Goal: Information Seeking & Learning: Compare options

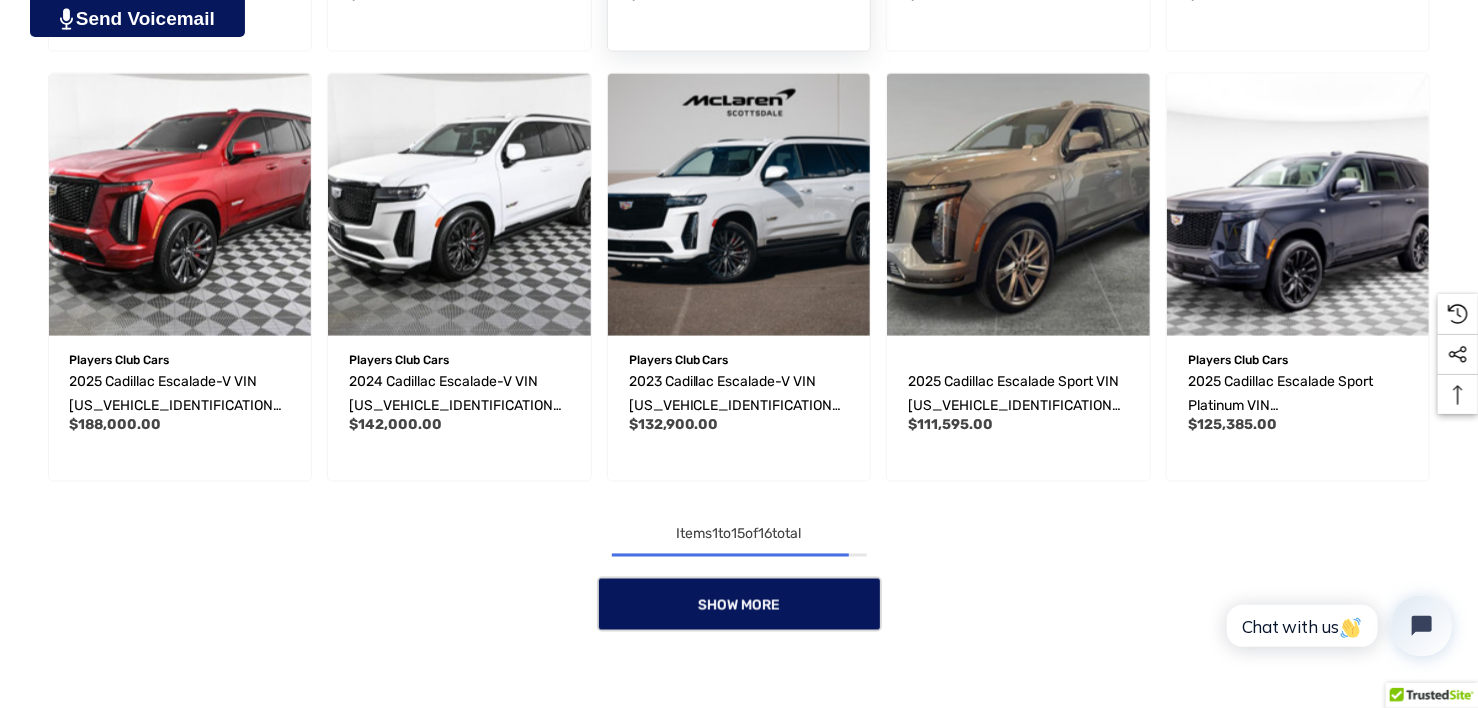
scroll to position [1400, 0]
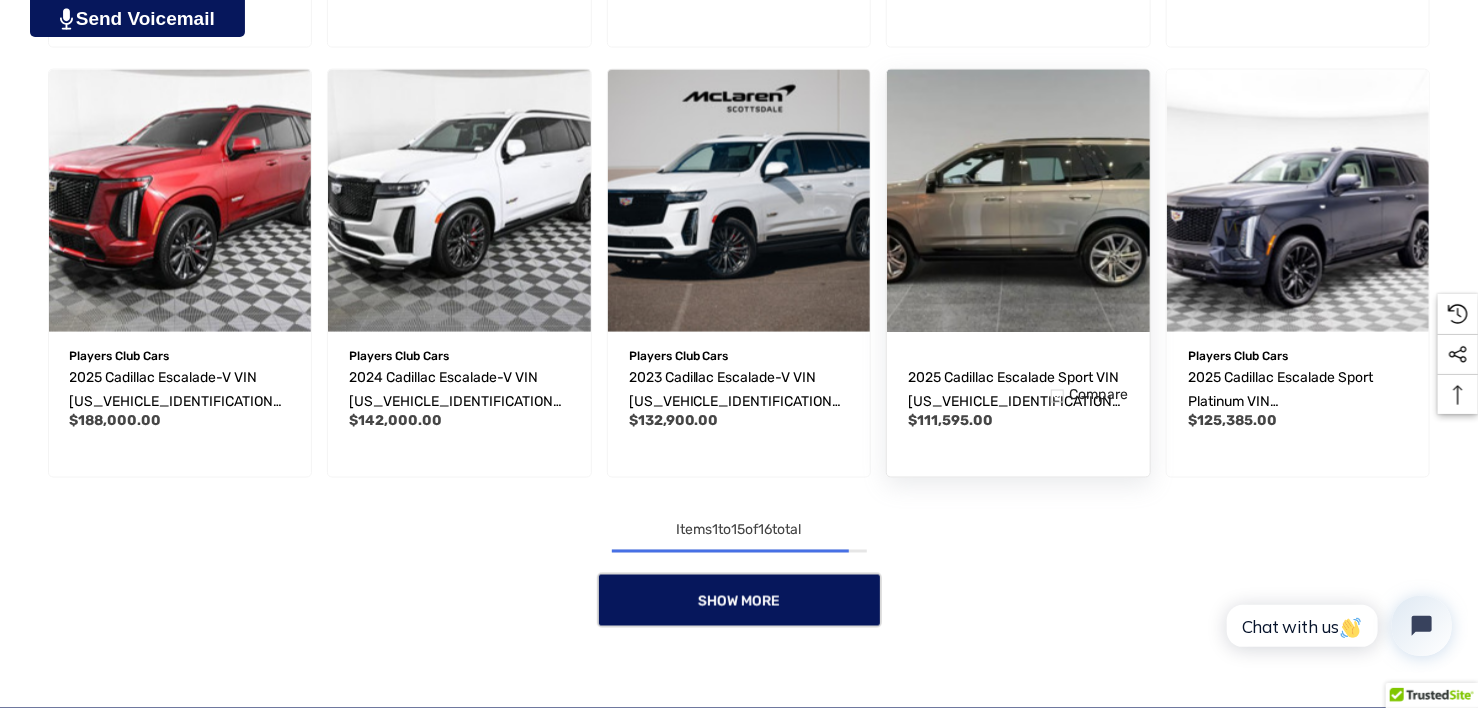
click at [1072, 261] on img "2025 Cadillac Escalade Sport VIN 1GYS9FRL2SR209666,$111,595.00\a" at bounding box center [1018, 201] width 289 height 289
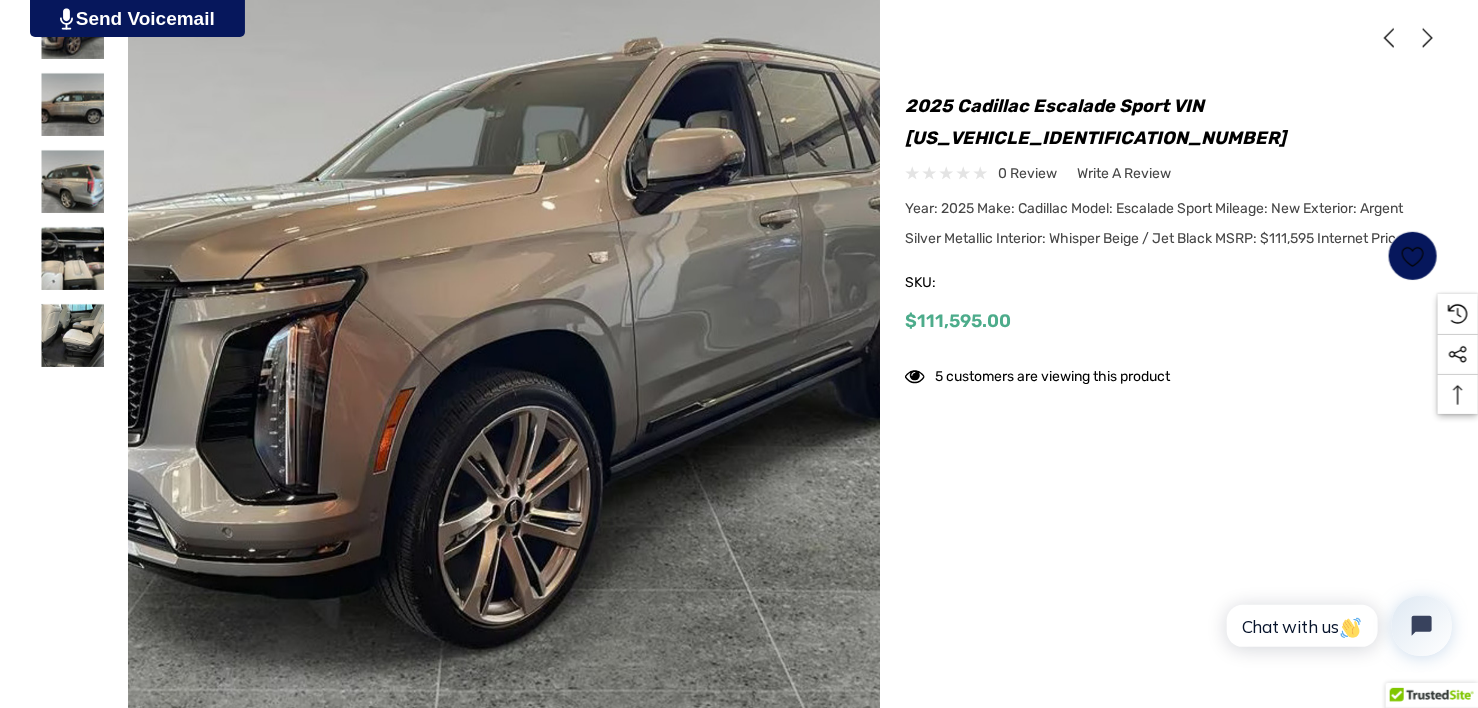
scroll to position [600, 0]
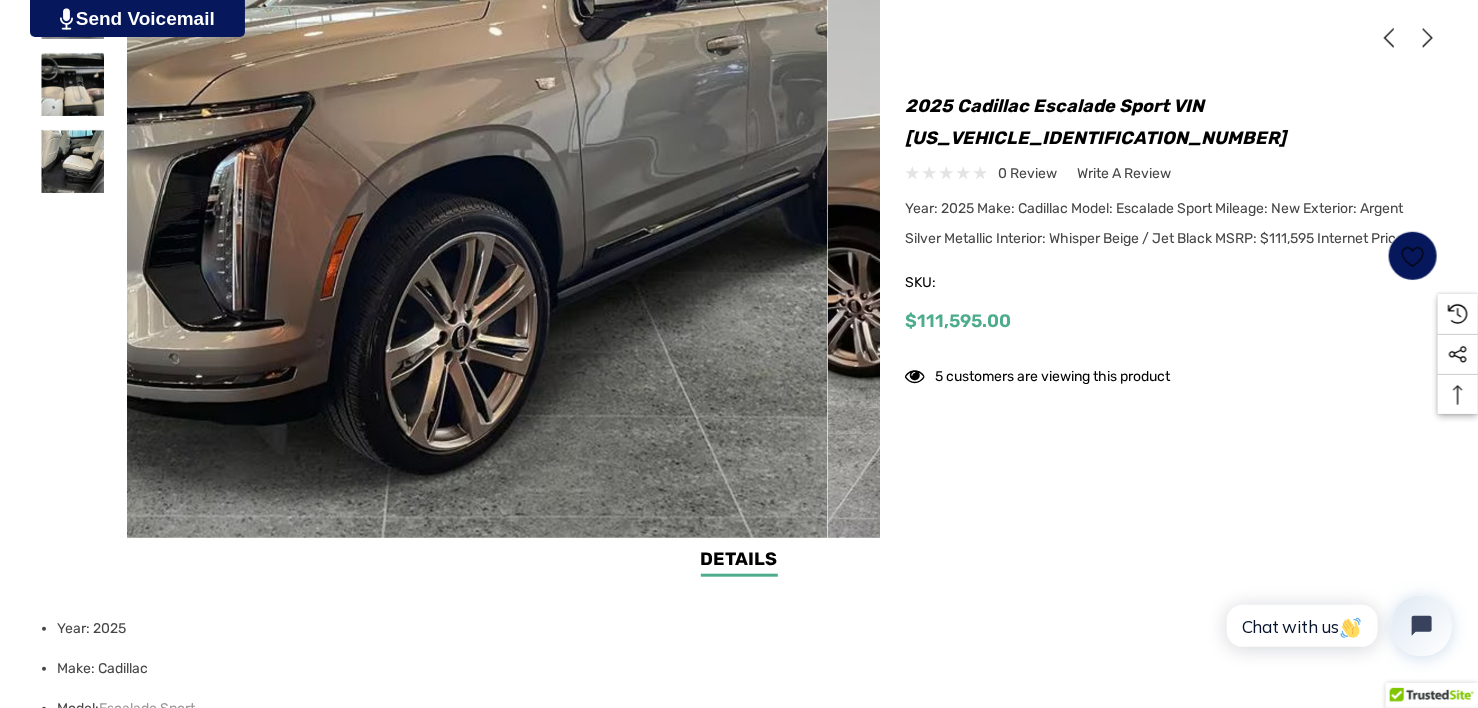
drag, startPoint x: 688, startPoint y: 313, endPoint x: 658, endPoint y: 373, distance: 67.1
click at [658, 373] on img at bounding box center [359, 137] width 1280 height 840
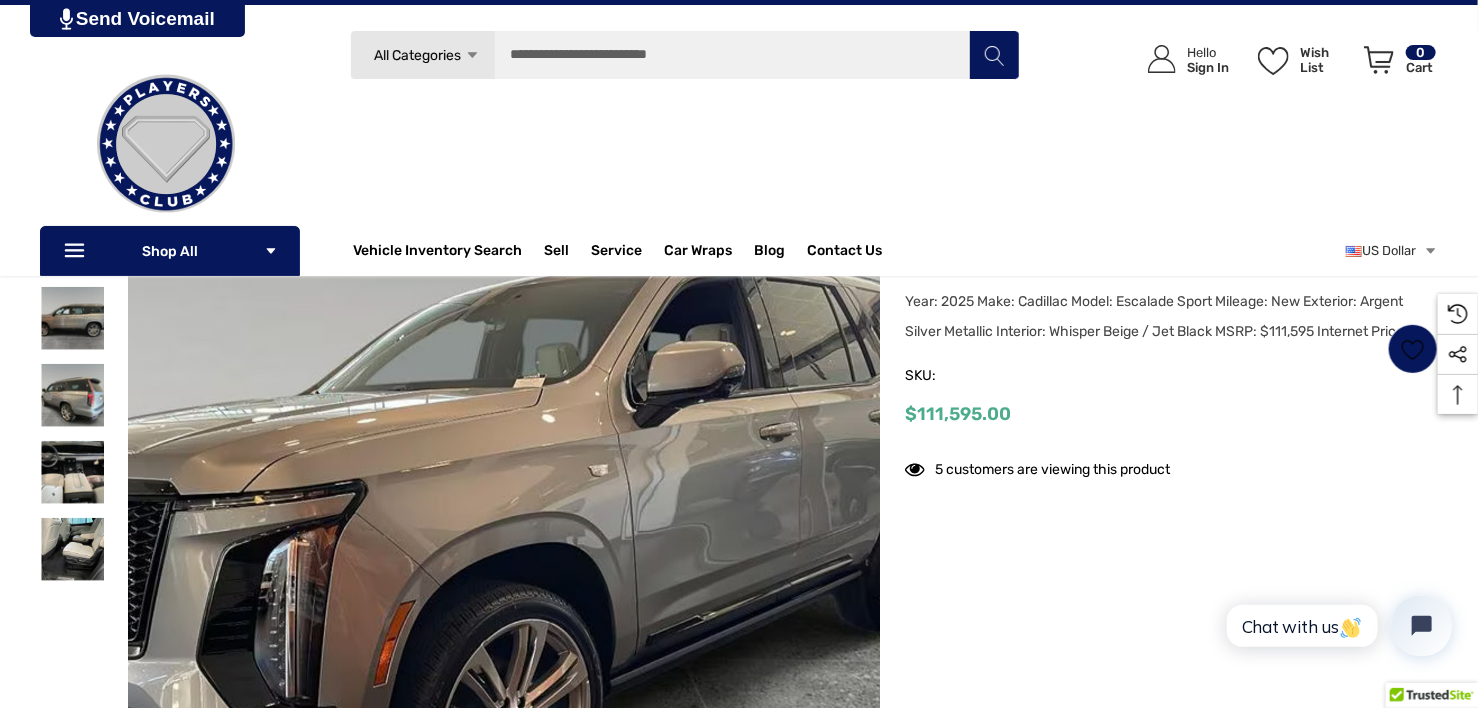
scroll to position [100, 0]
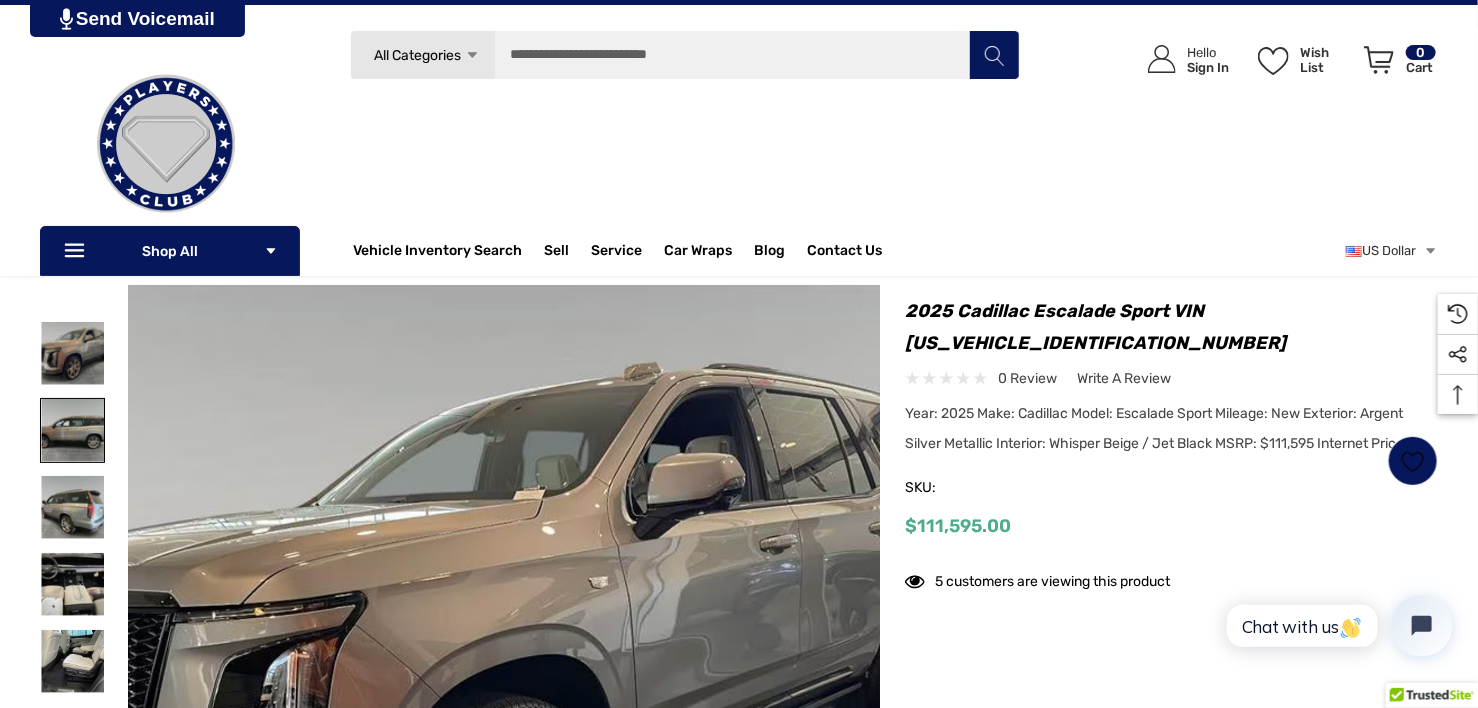
click at [58, 425] on img at bounding box center [72, 430] width 63 height 63
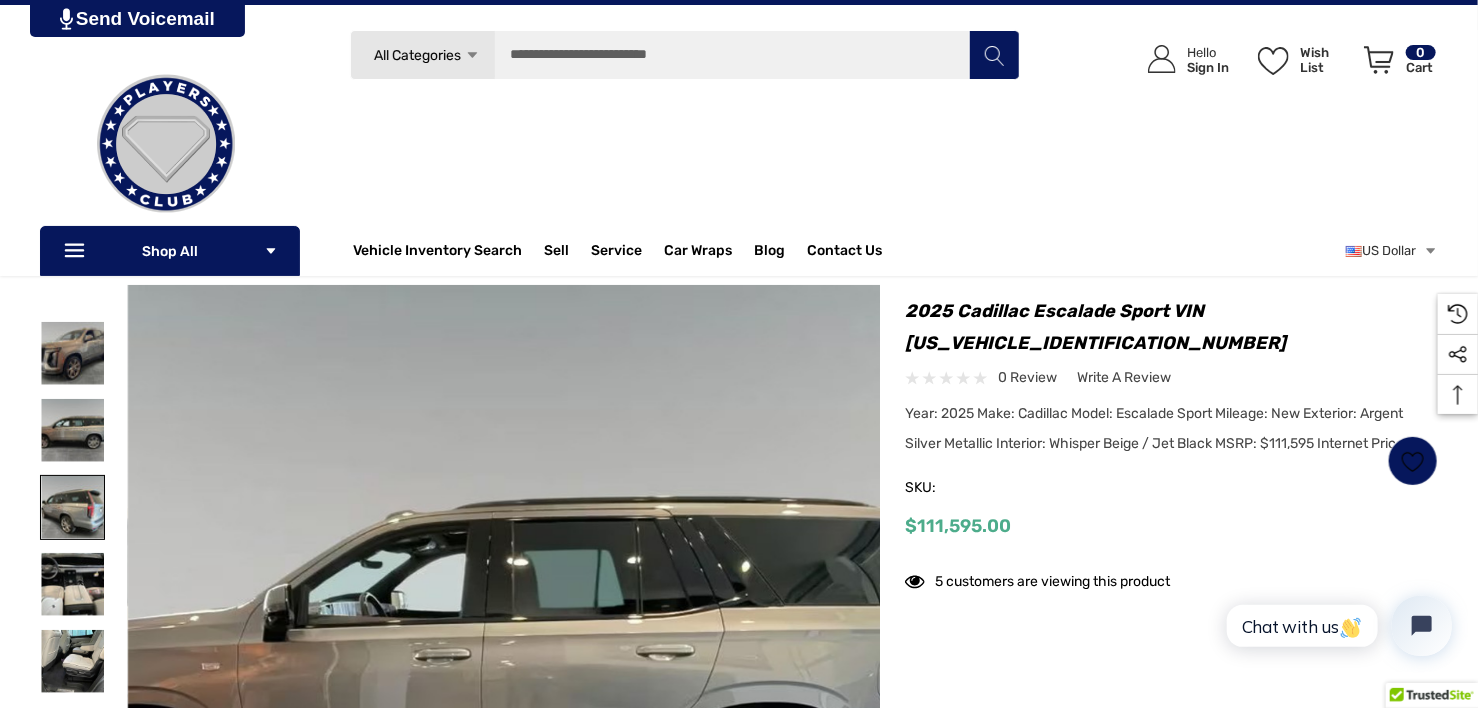
click at [77, 504] on img at bounding box center [72, 507] width 63 height 63
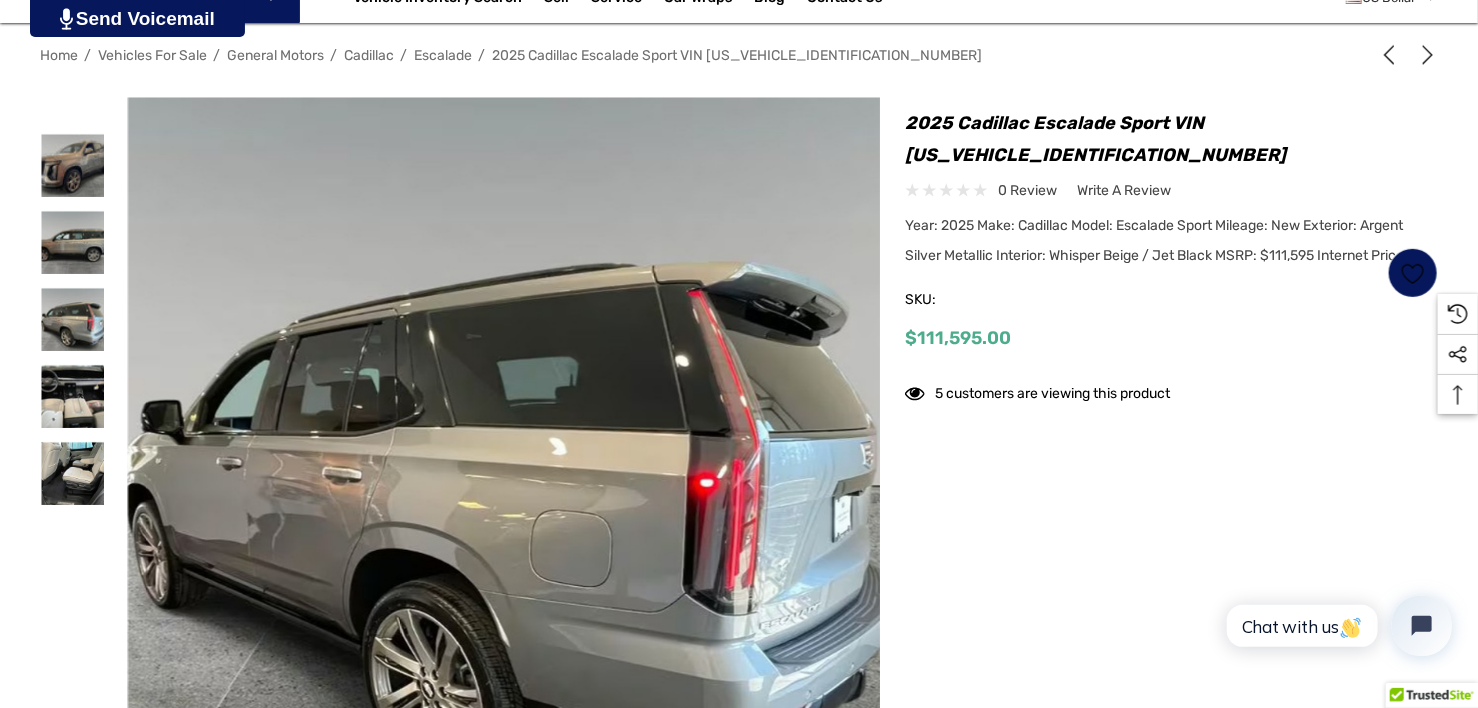
scroll to position [300, 0]
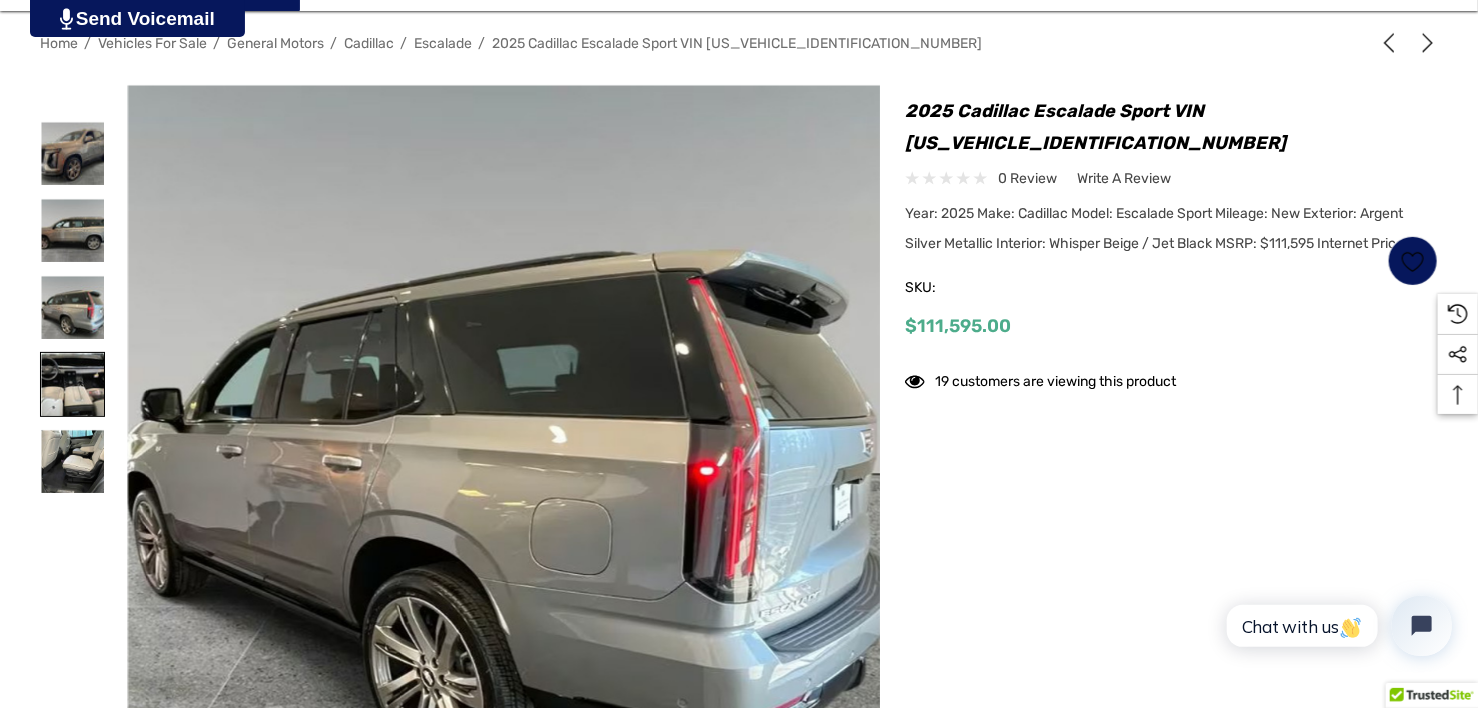
click at [68, 383] on img at bounding box center [72, 384] width 63 height 63
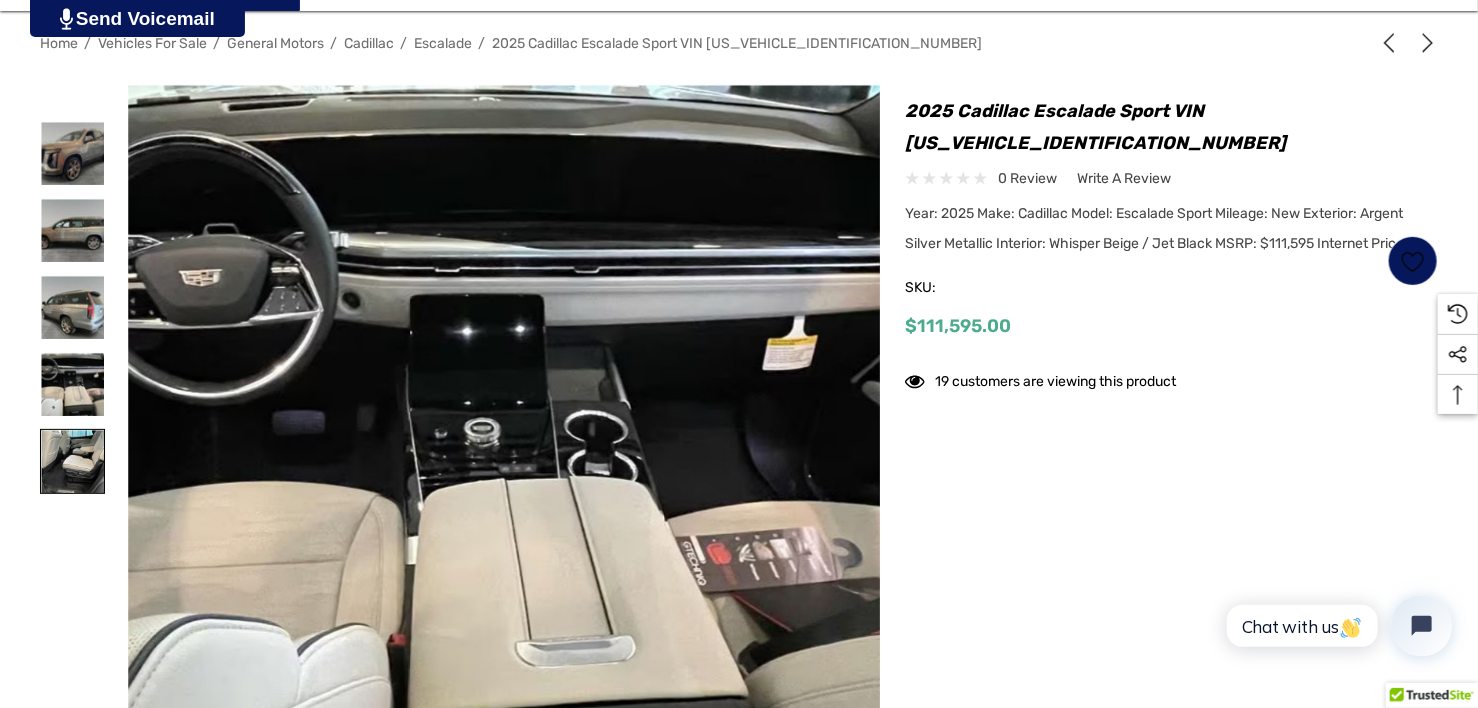
click at [86, 437] on img at bounding box center [72, 461] width 63 height 63
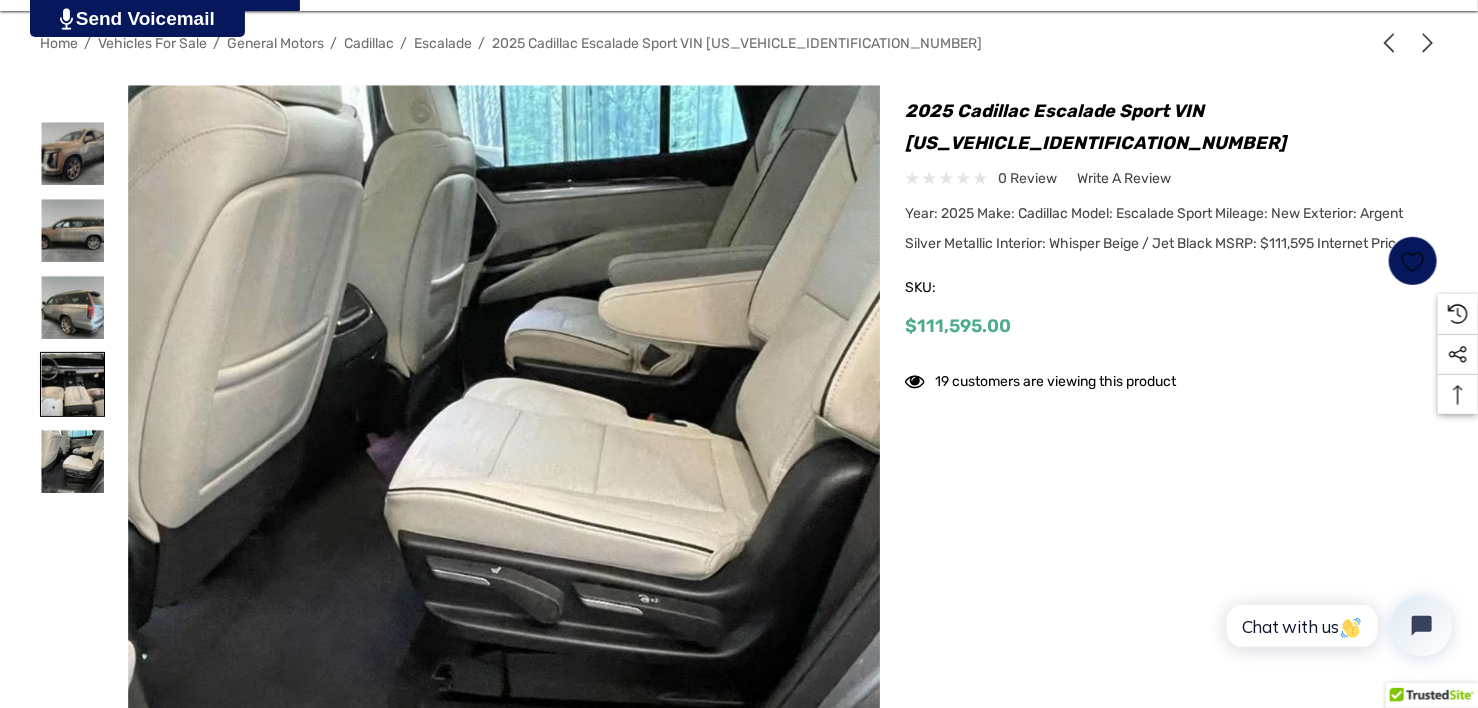
click at [84, 393] on img at bounding box center [72, 384] width 63 height 63
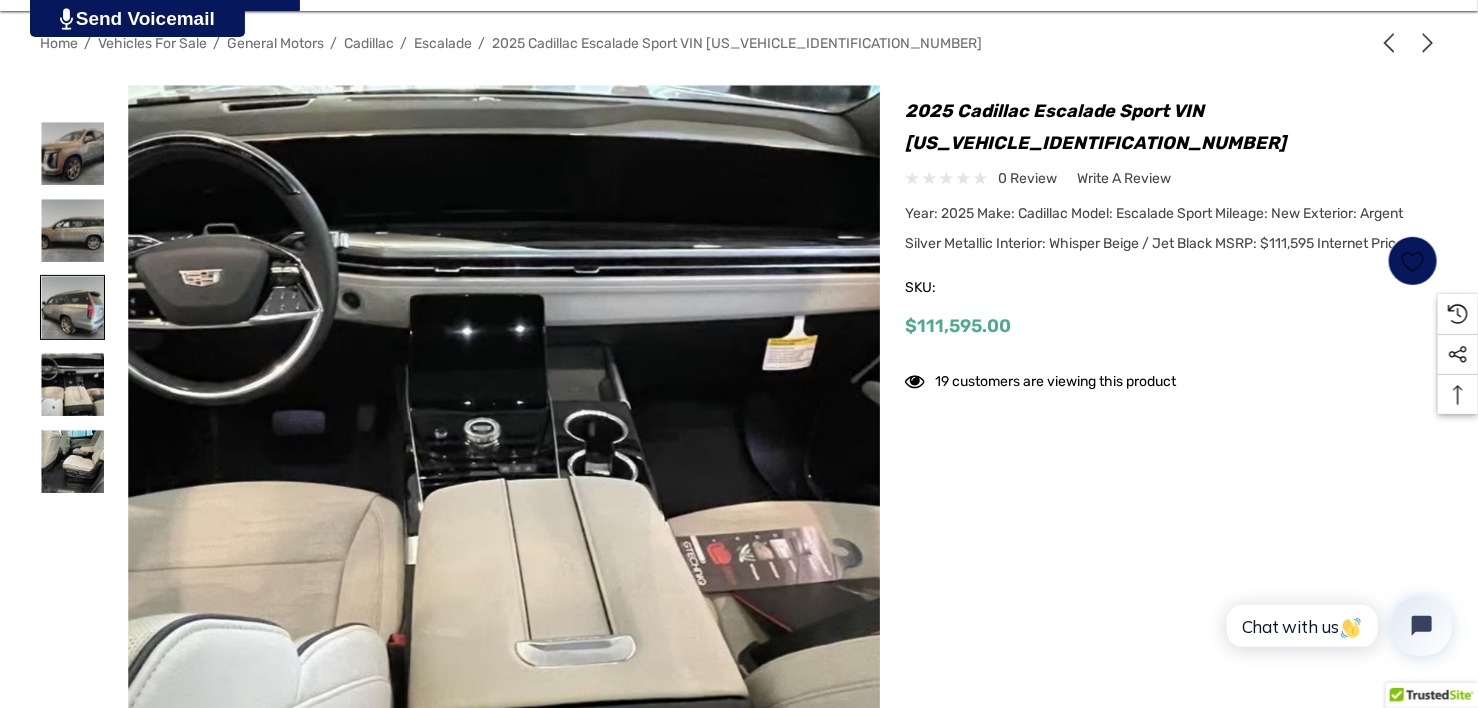
click at [79, 320] on img at bounding box center [72, 307] width 63 height 63
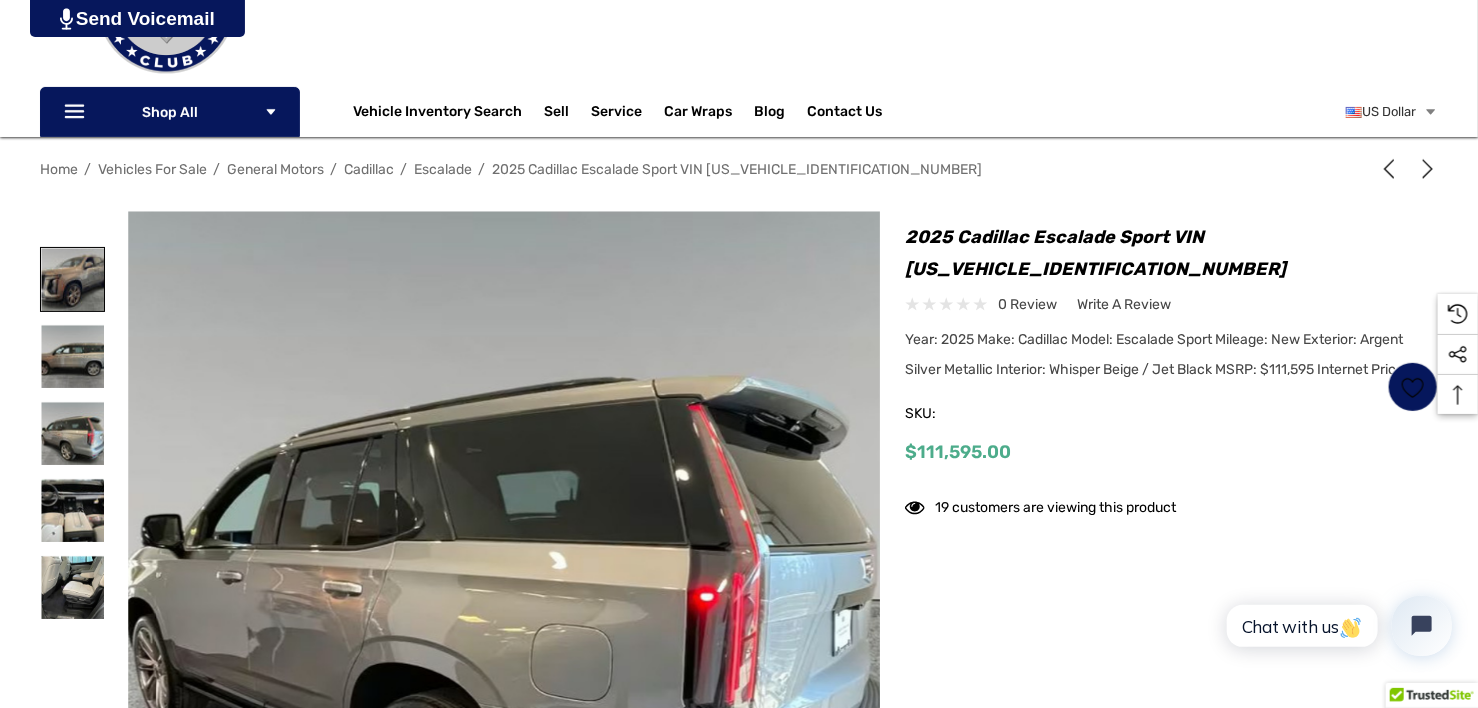
scroll to position [0, 0]
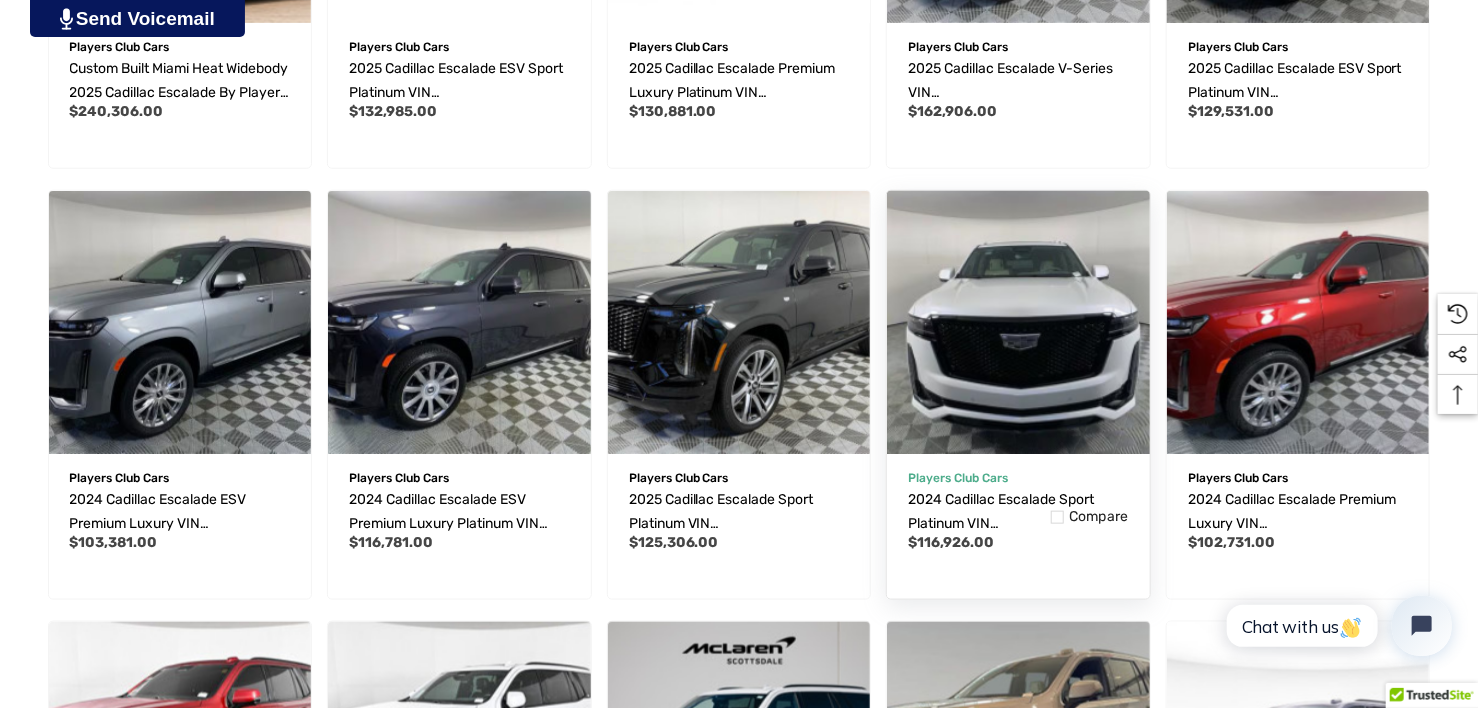
scroll to position [900, 0]
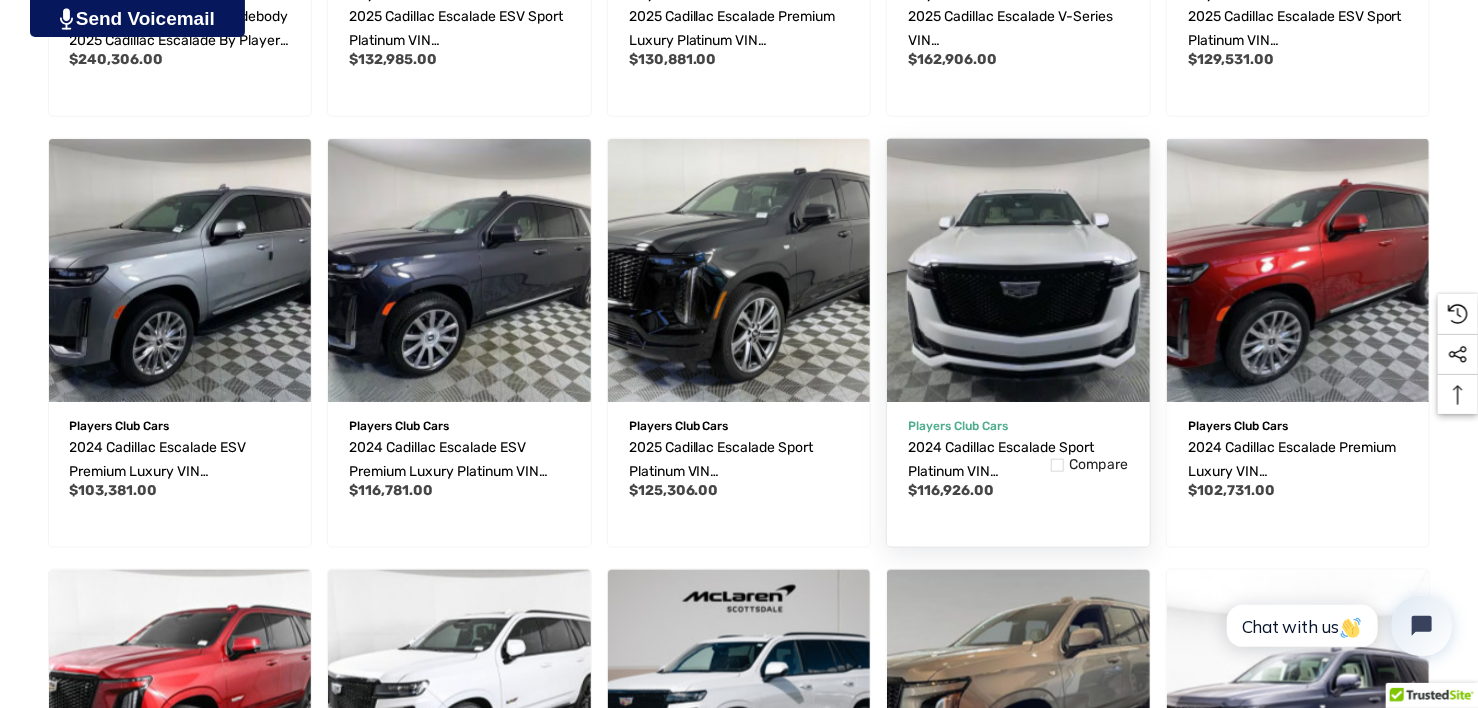
click at [1031, 360] on img "2024 Cadillac Escalade Sport Platinum VIN 1GYS4GKL0RR368890,$116,926.00\a" at bounding box center [1018, 270] width 289 height 289
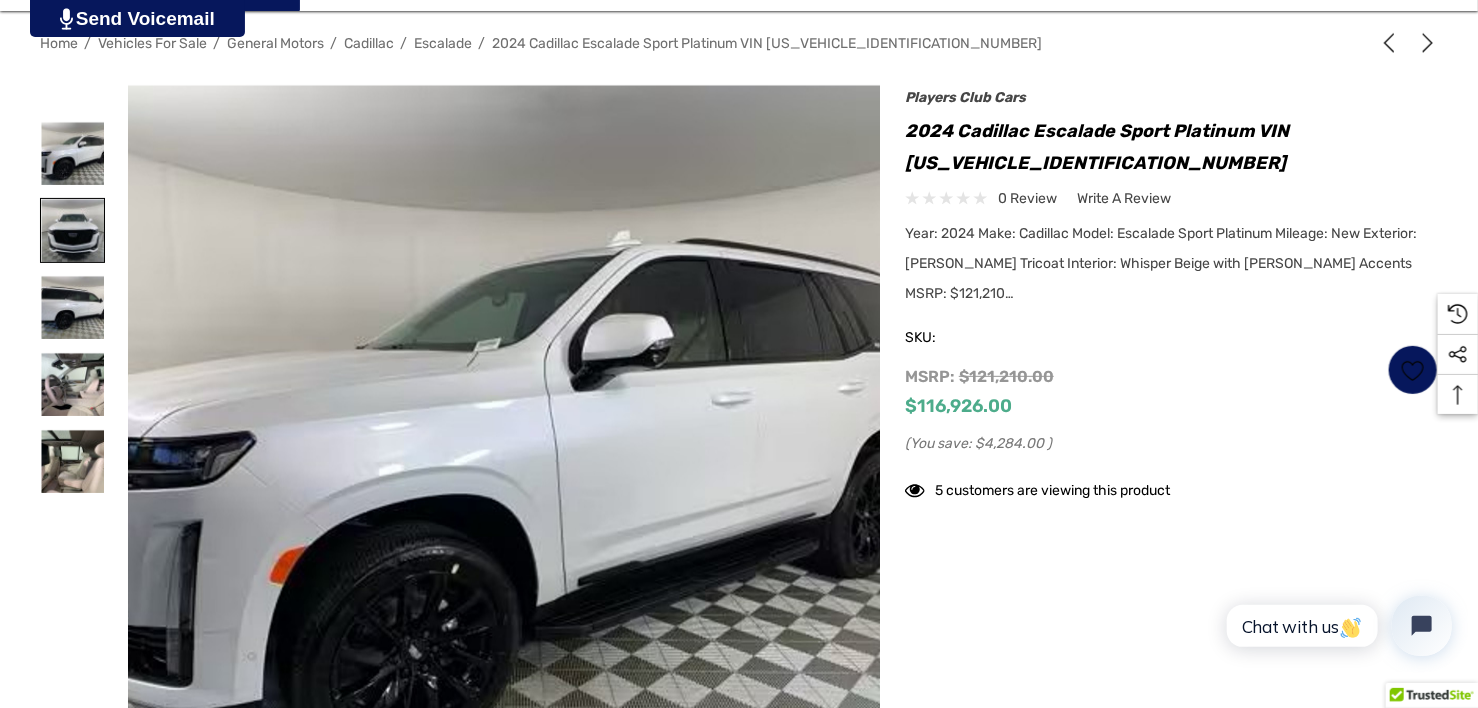
click at [68, 228] on img at bounding box center [72, 230] width 63 height 63
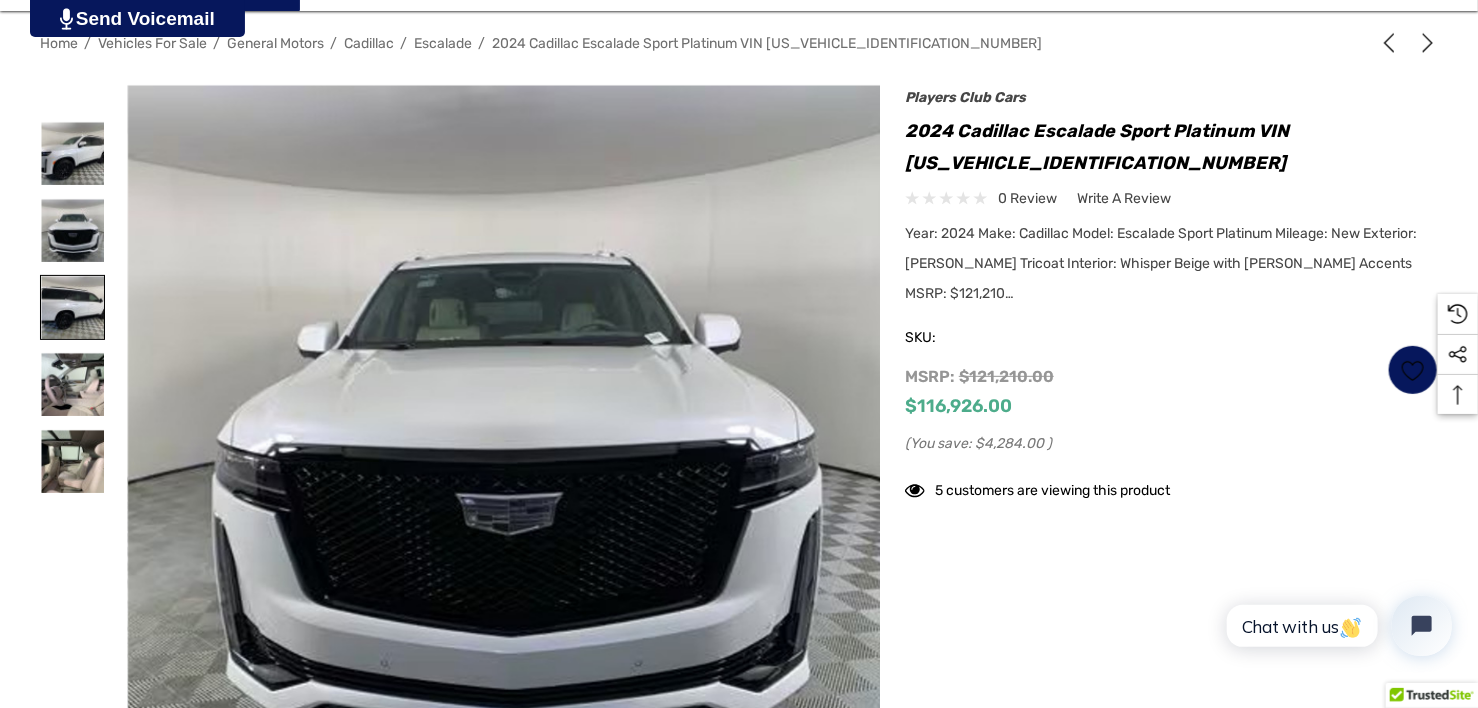
click at [85, 292] on img at bounding box center [72, 307] width 63 height 63
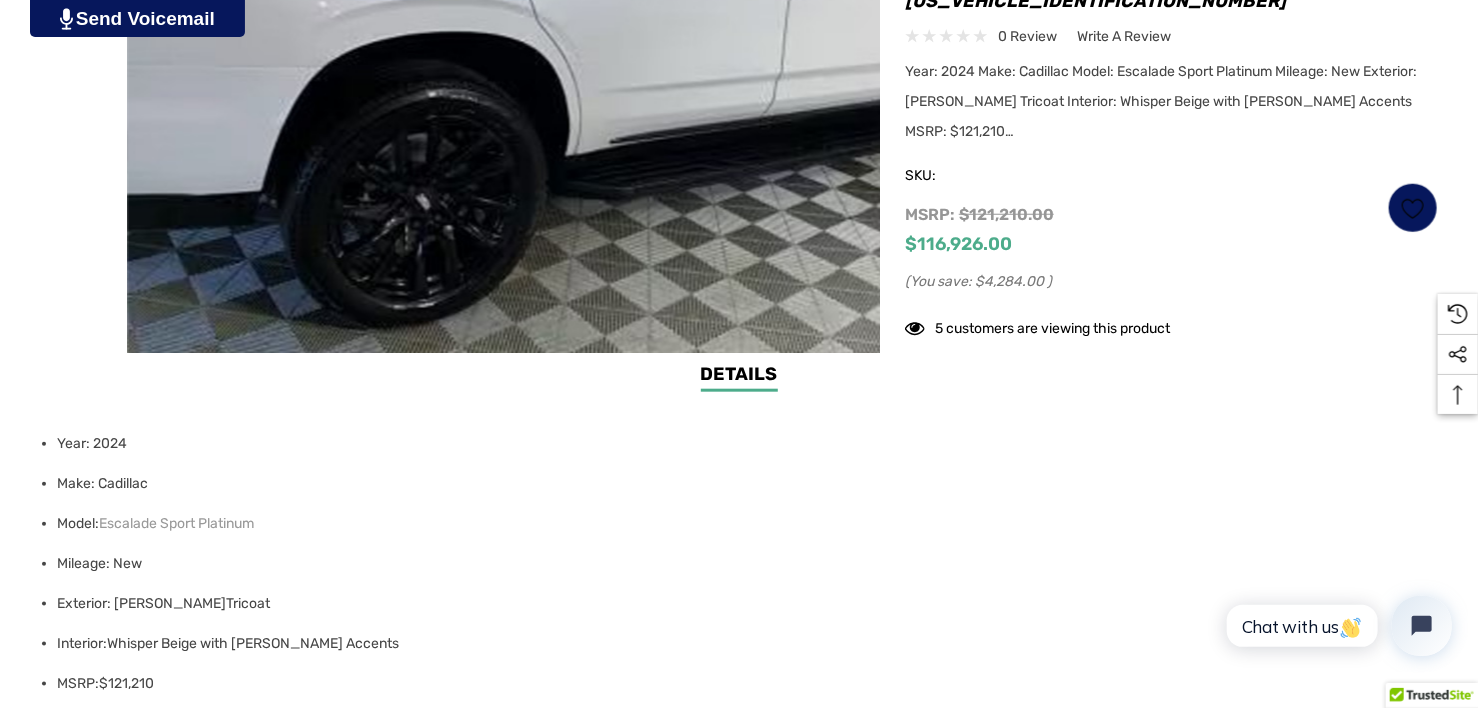
scroll to position [800, 0]
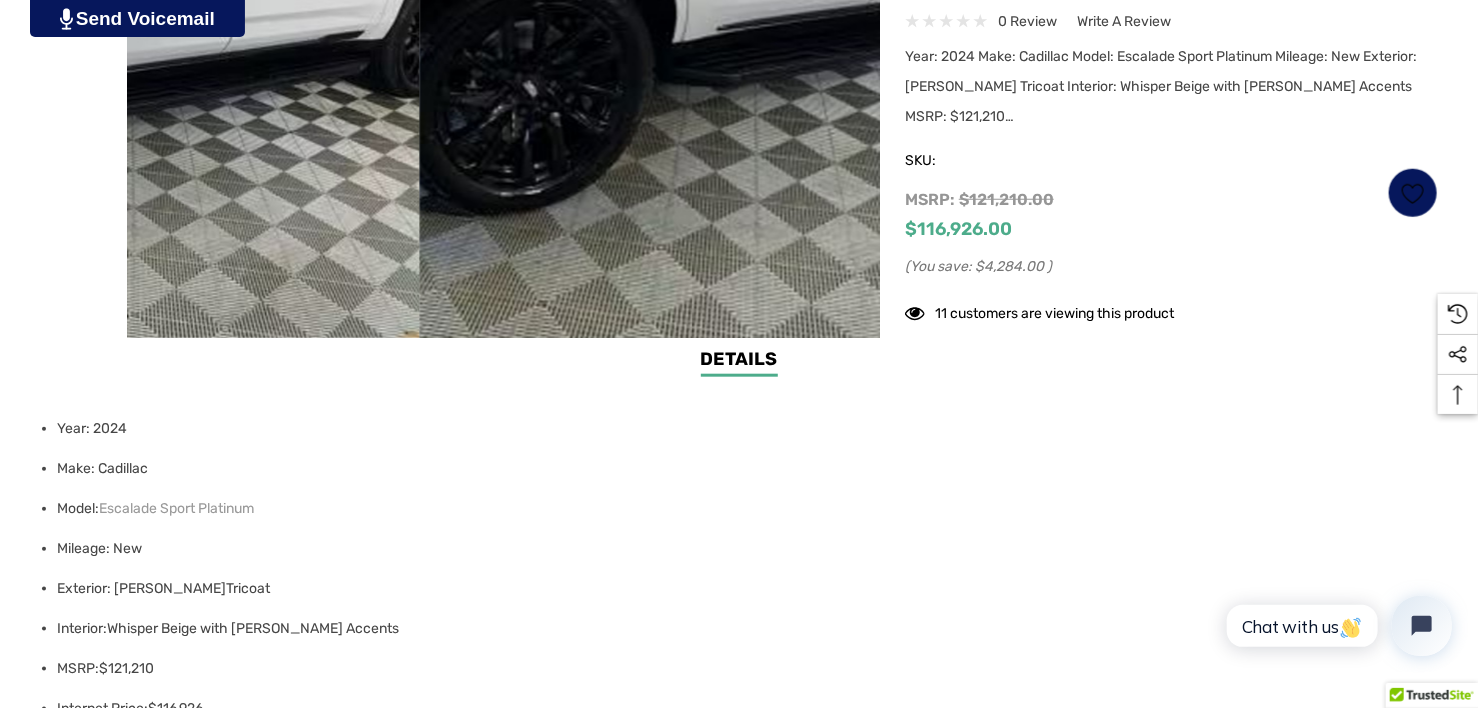
drag, startPoint x: 432, startPoint y: 114, endPoint x: 724, endPoint y: 229, distance: 313.8
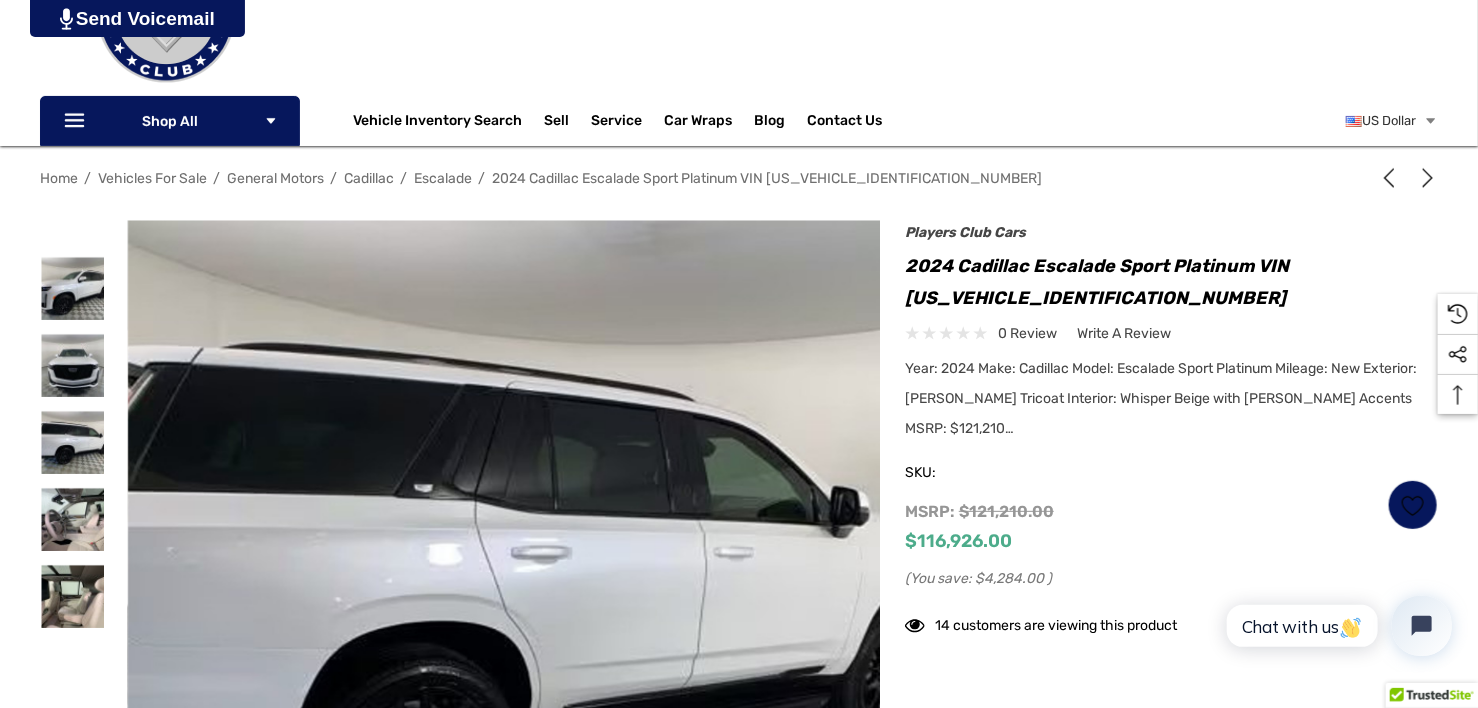
scroll to position [200, 0]
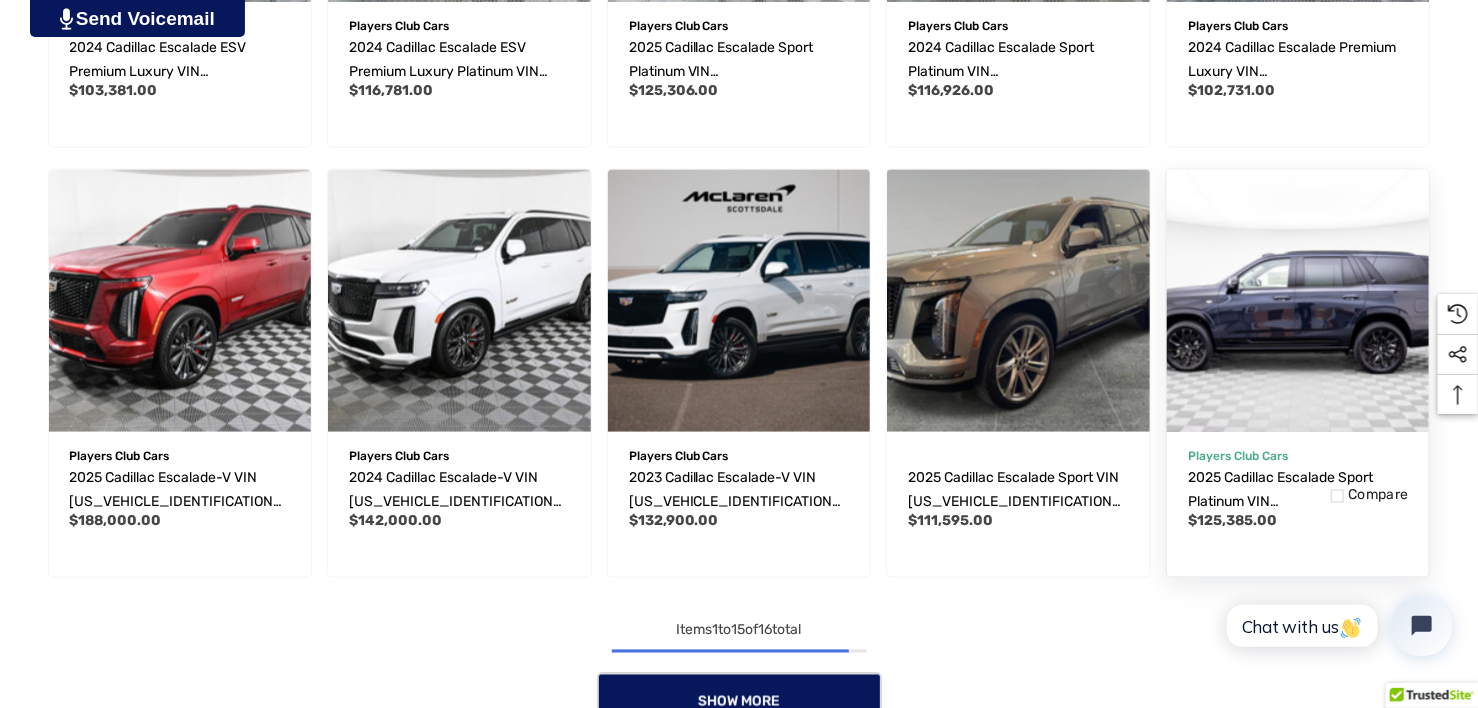
click at [1265, 339] on img "2025 Cadillac Escalade Sport Platinum VIN 1GYS9GRL8SR194287,$125,385.00\a" at bounding box center [1298, 301] width 289 height 289
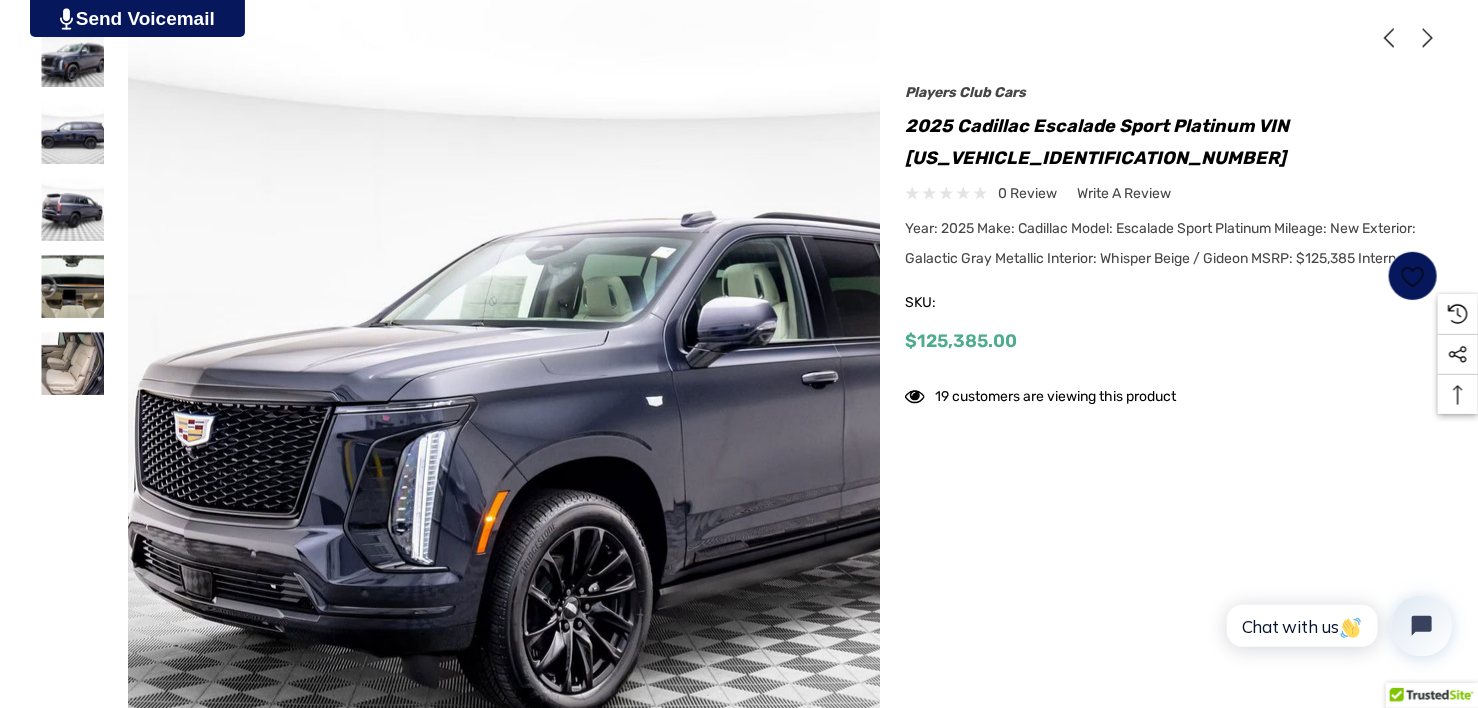
scroll to position [400, 0]
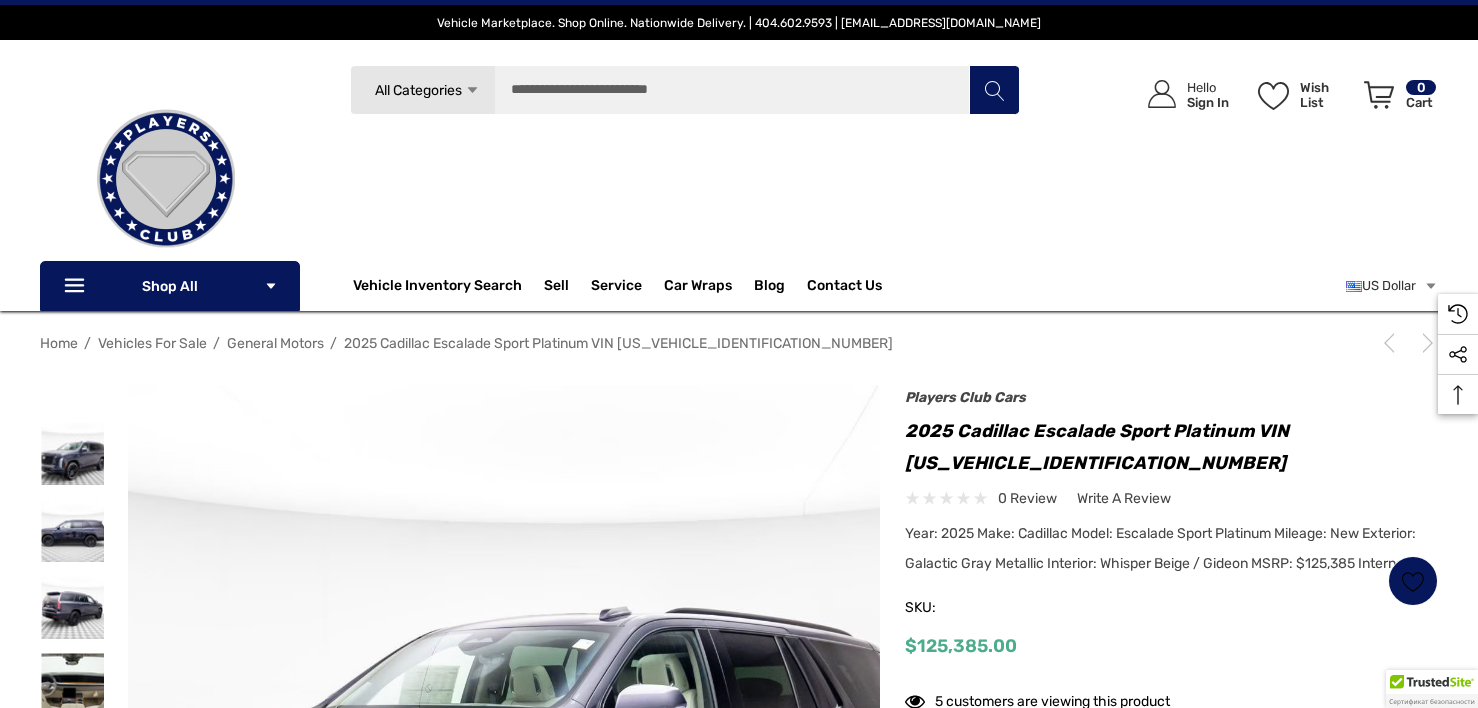
scroll to position [400, 0]
